Goal: Task Accomplishment & Management: Manage account settings

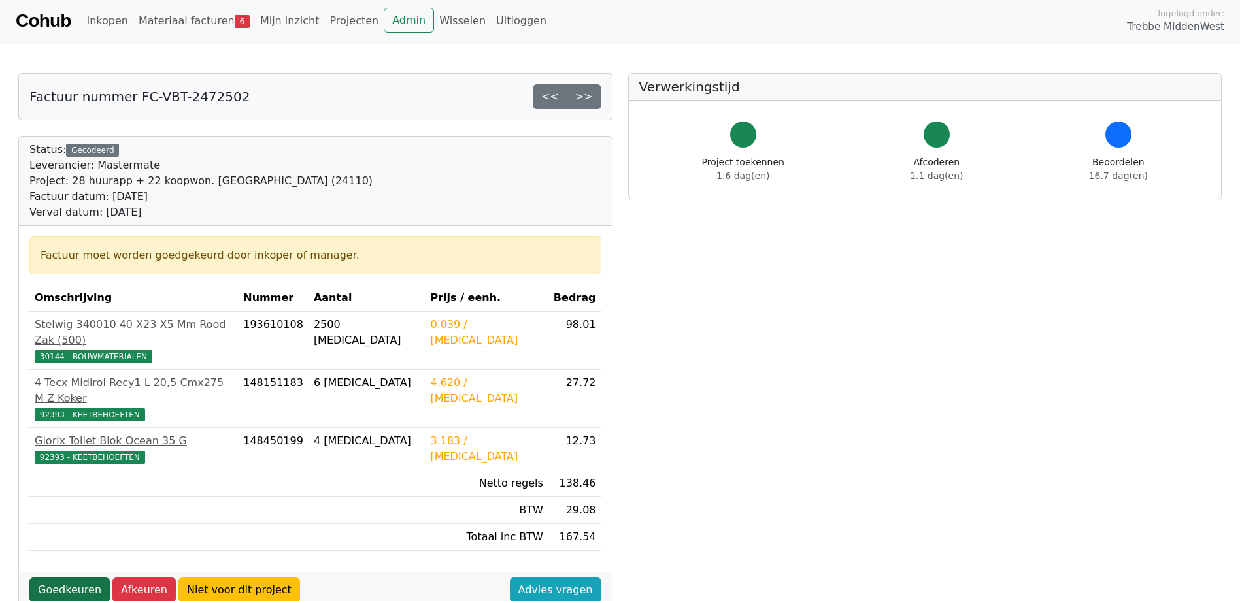
click at [90, 578] on link "Goedkeuren" at bounding box center [69, 590] width 80 height 25
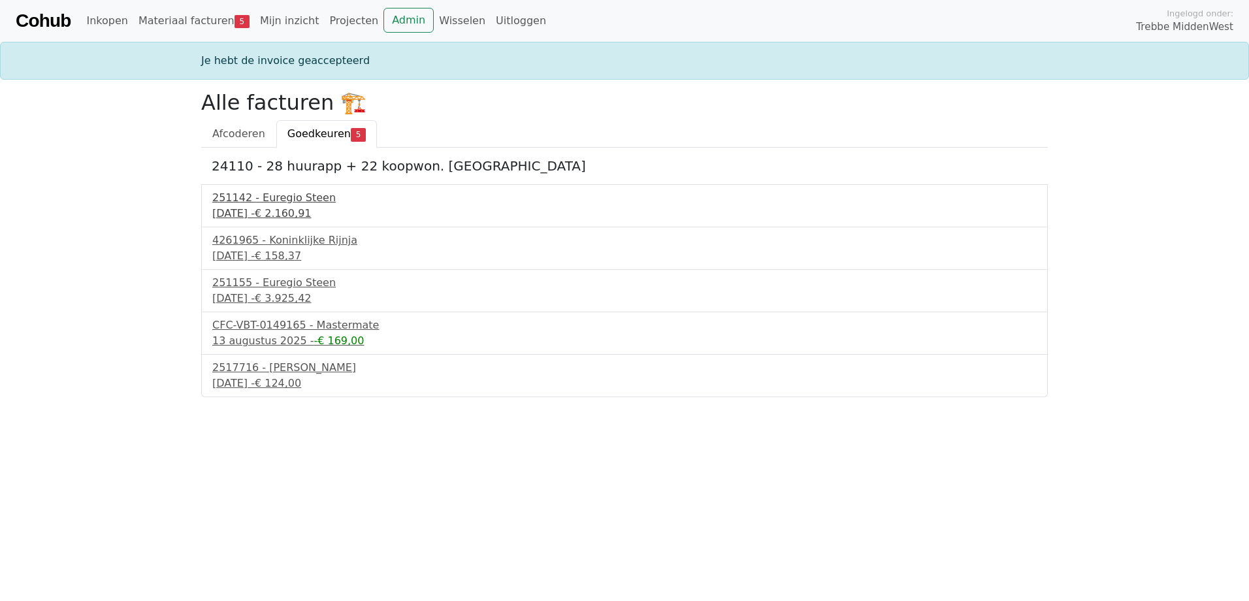
click at [297, 202] on div "251142 - Euregio Steen" at bounding box center [624, 198] width 825 height 16
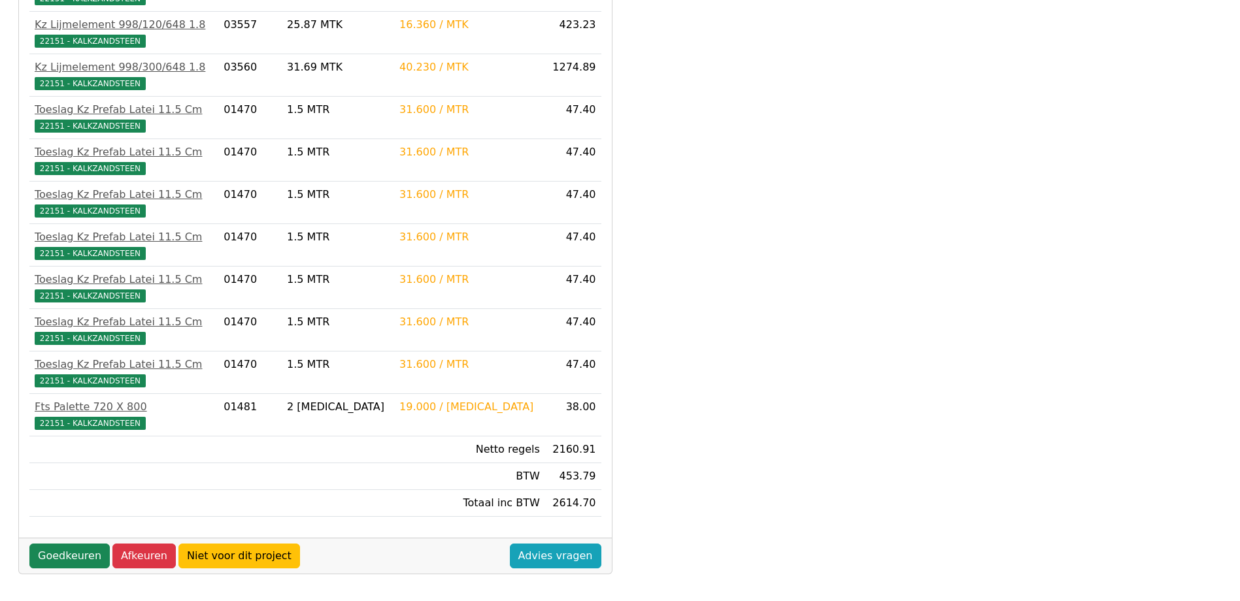
scroll to position [760, 0]
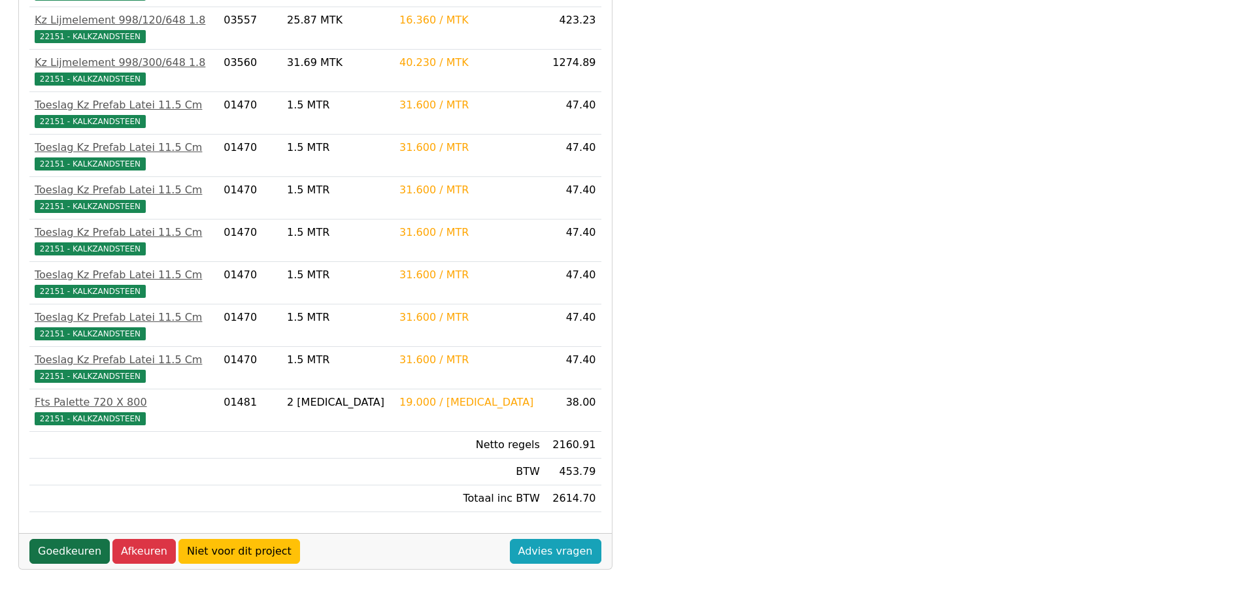
click at [52, 551] on link "Goedkeuren" at bounding box center [69, 551] width 80 height 25
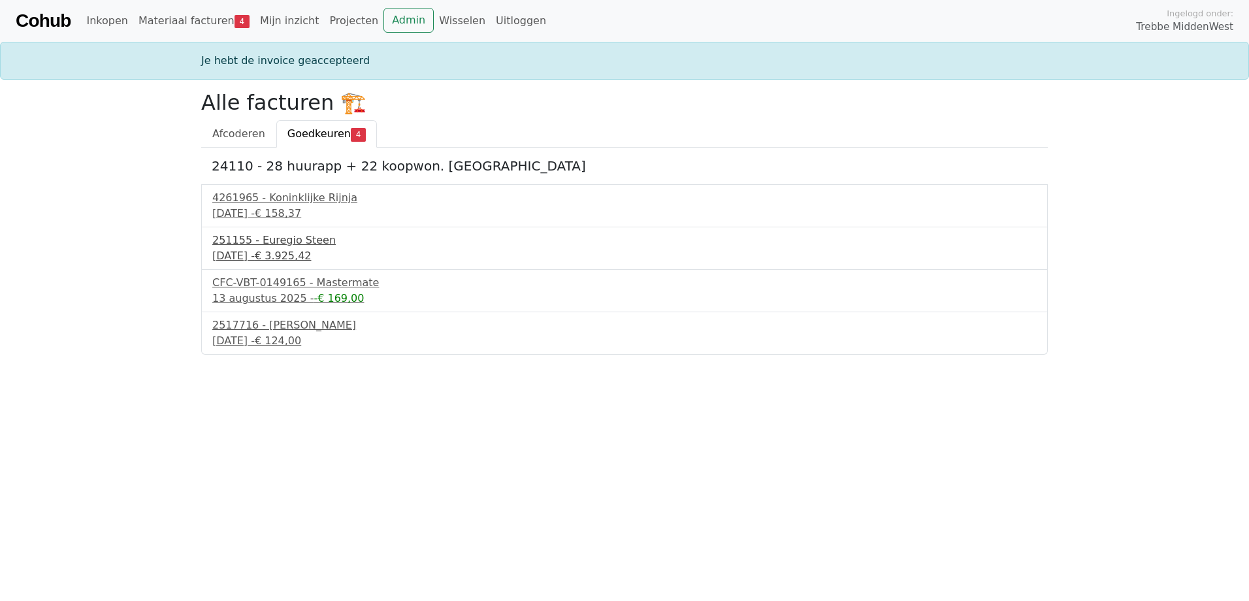
click at [269, 242] on div "251155 - Euregio Steen" at bounding box center [624, 241] width 825 height 16
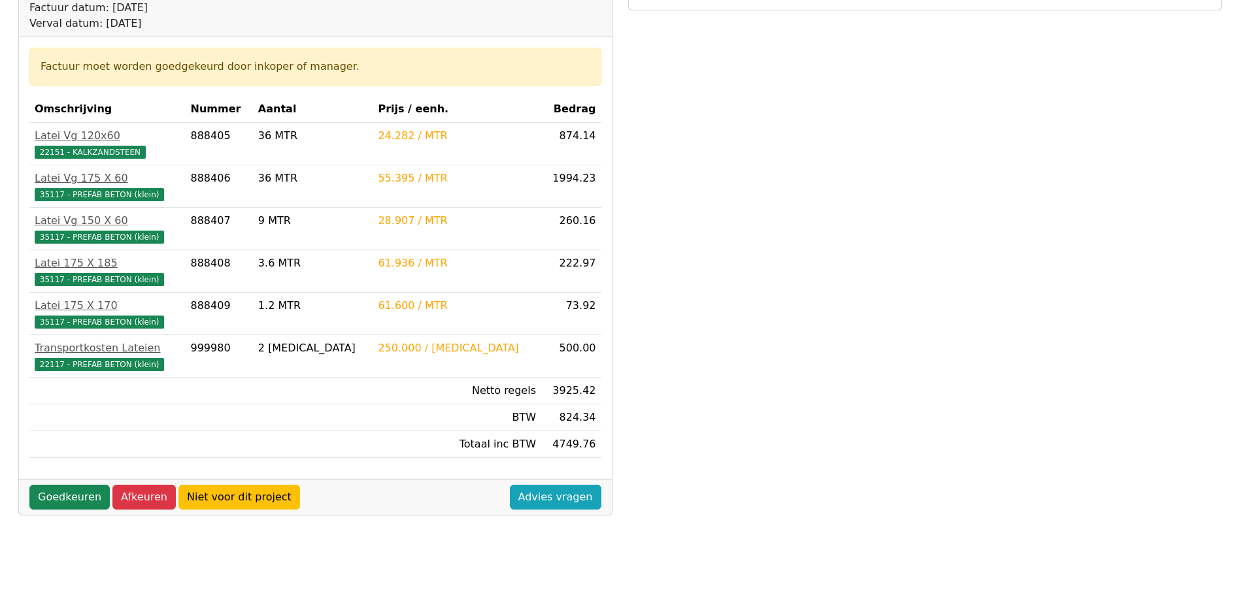
scroll to position [392, 0]
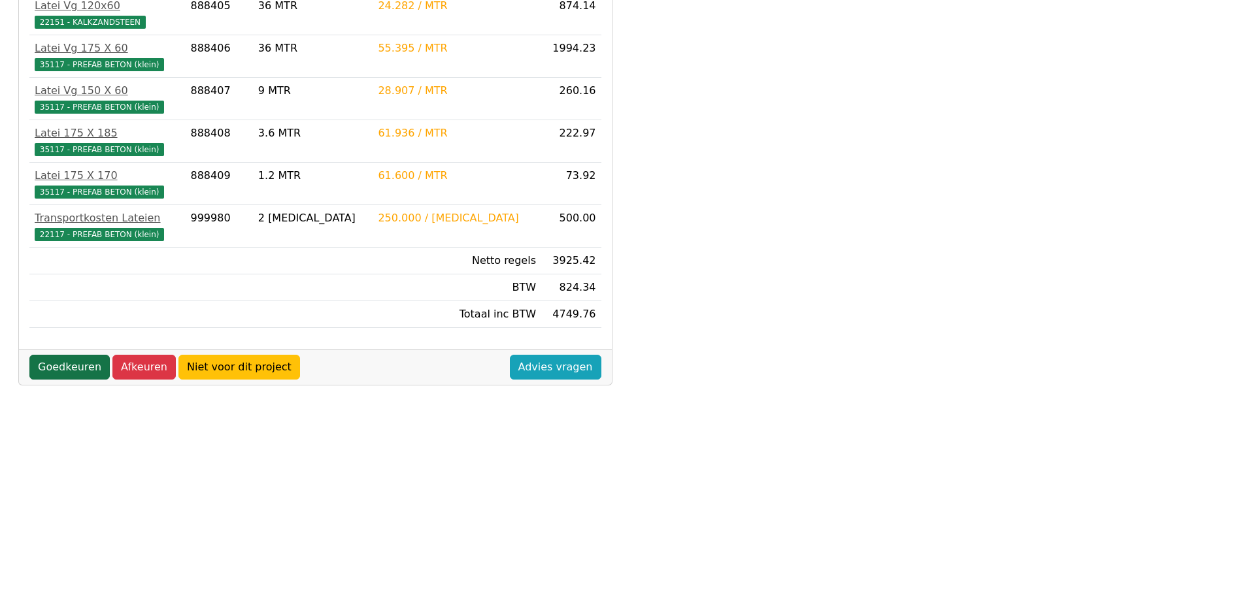
click at [78, 367] on link "Goedkeuren" at bounding box center [69, 367] width 80 height 25
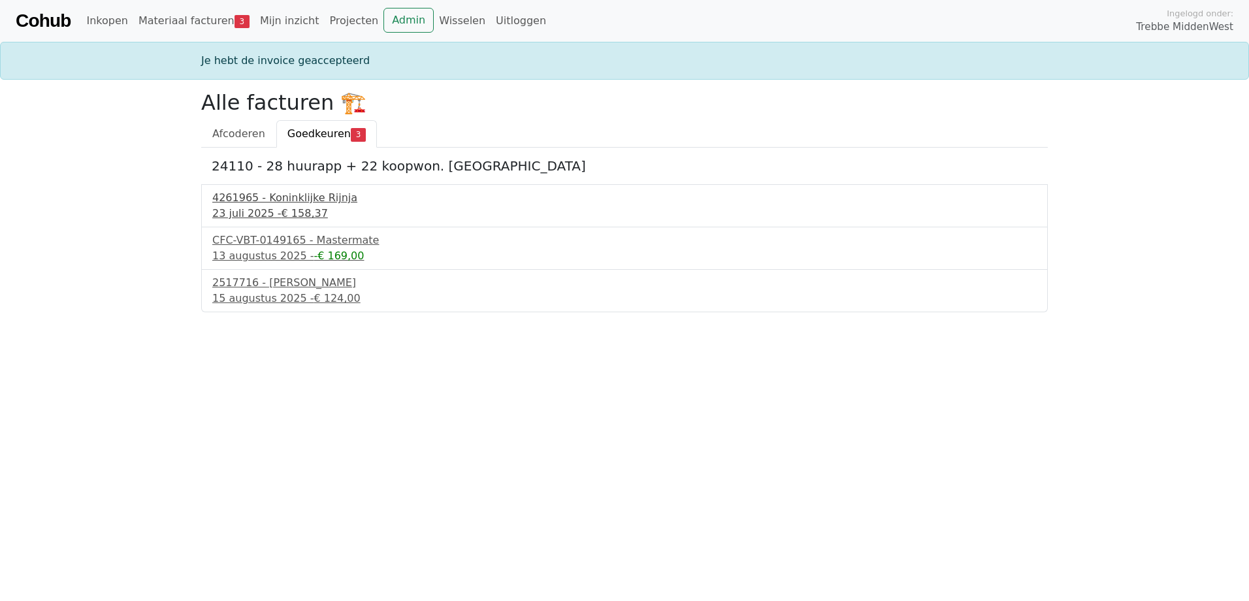
click at [286, 206] on div "23 juli 2025 - € 158,37" at bounding box center [624, 214] width 825 height 16
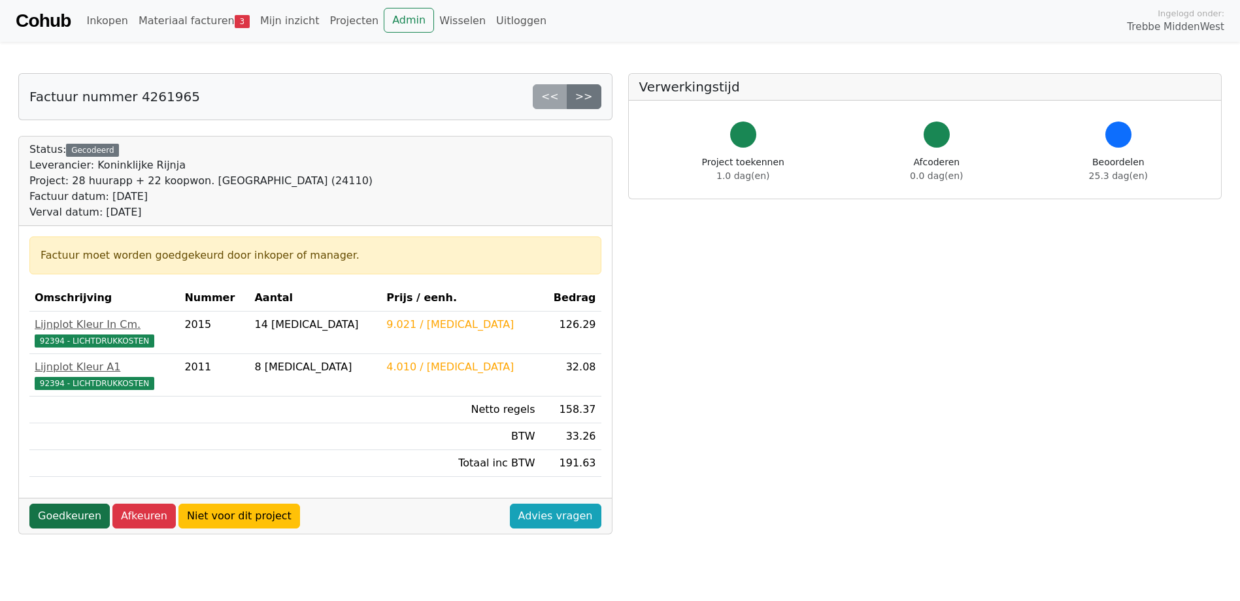
click at [62, 515] on link "Goedkeuren" at bounding box center [69, 516] width 80 height 25
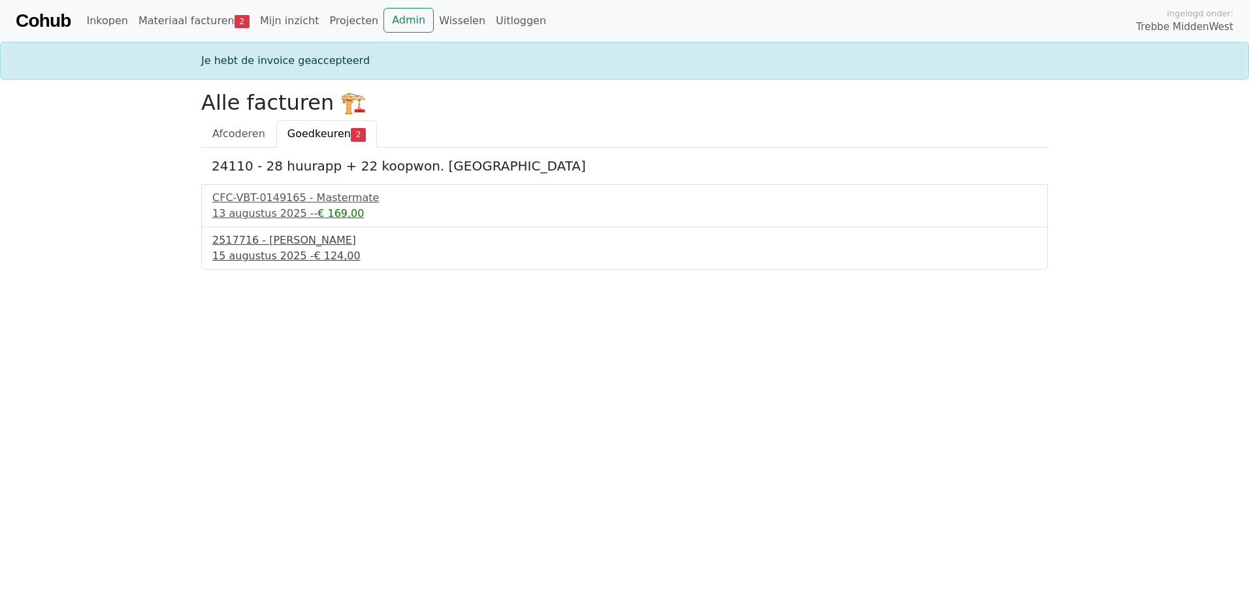
click at [285, 246] on div "2517716 - Van Dalen" at bounding box center [624, 241] width 825 height 16
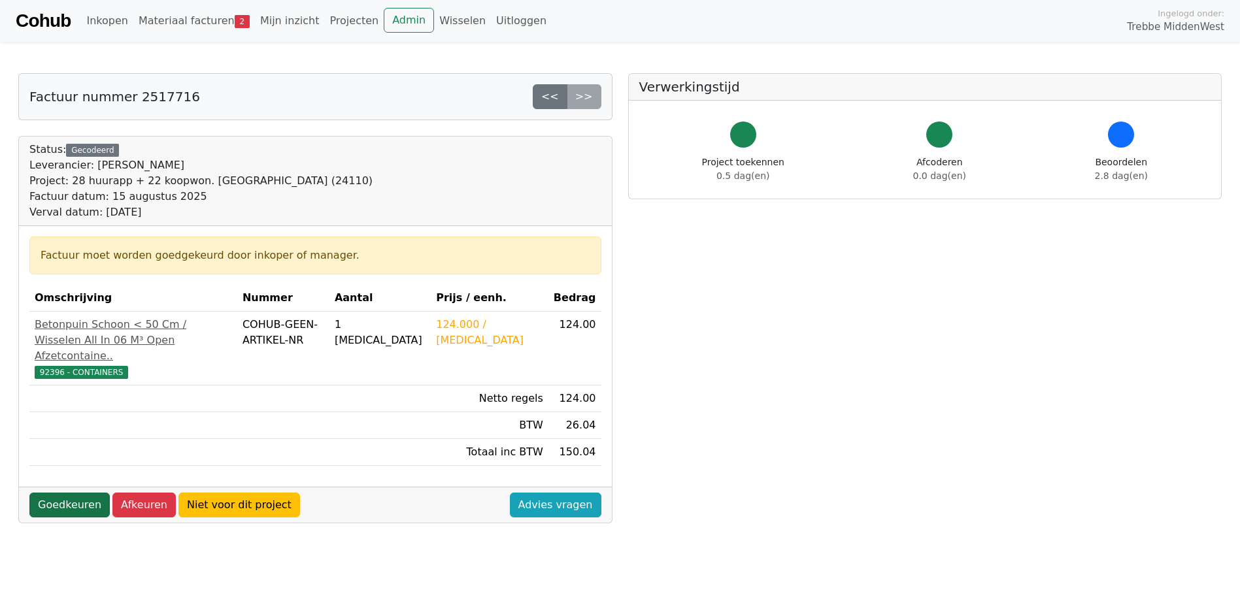
click at [53, 499] on link "Goedkeuren" at bounding box center [69, 505] width 80 height 25
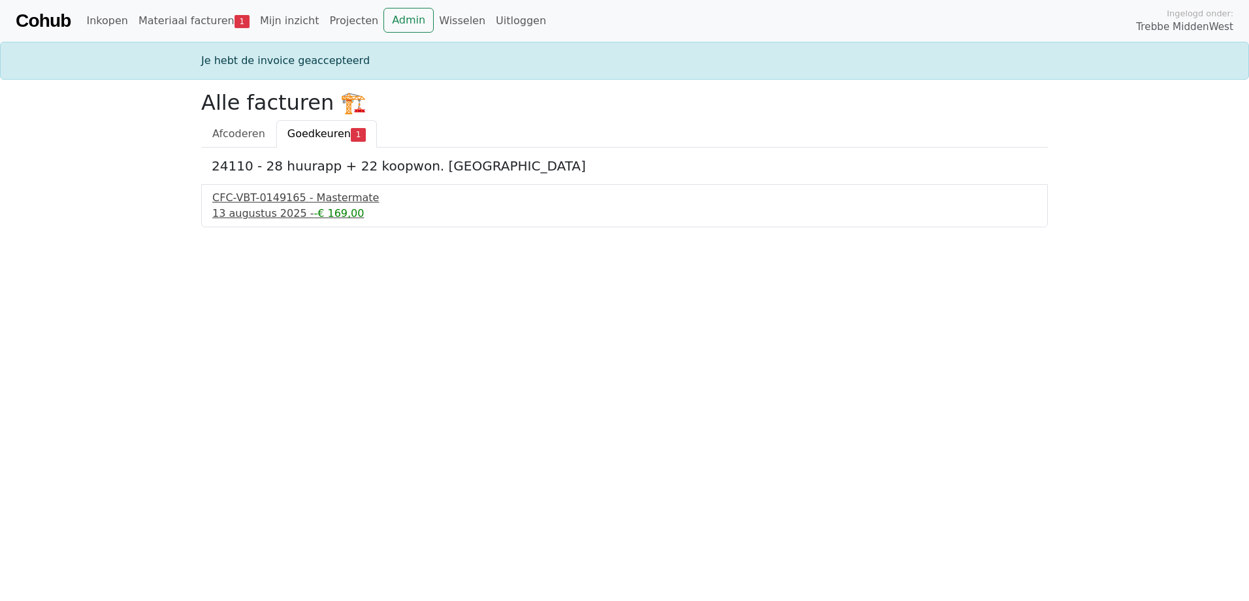
click at [281, 199] on div "CFC-VBT-0149165 - Mastermate" at bounding box center [624, 198] width 825 height 16
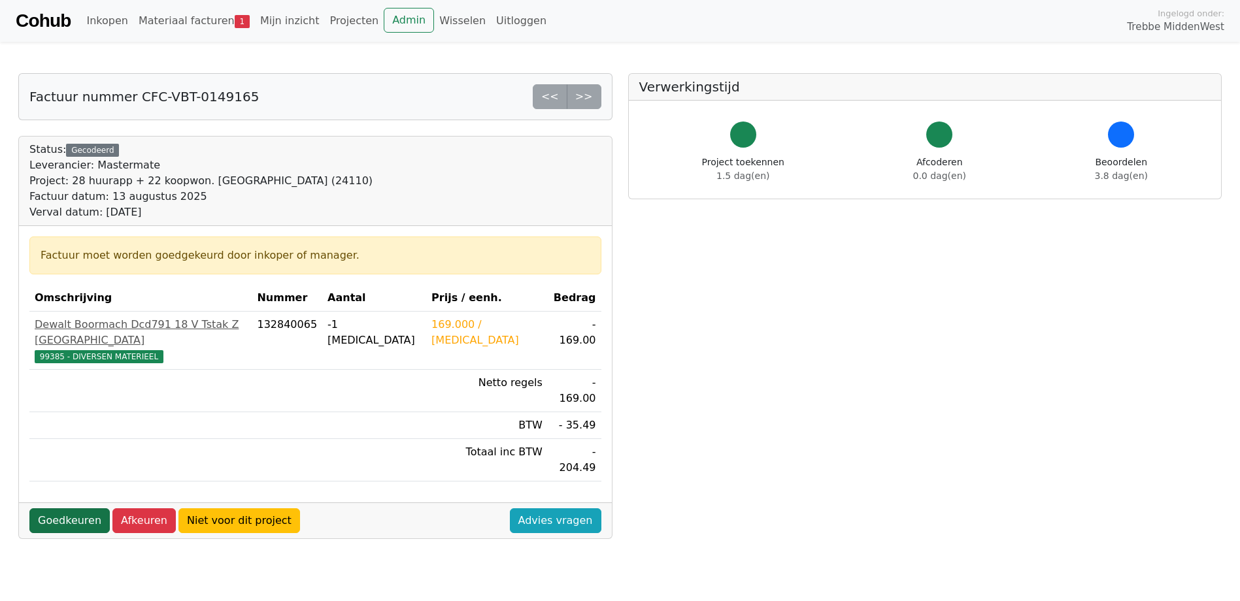
click at [71, 508] on link "Goedkeuren" at bounding box center [69, 520] width 80 height 25
